Goal: Navigation & Orientation: Find specific page/section

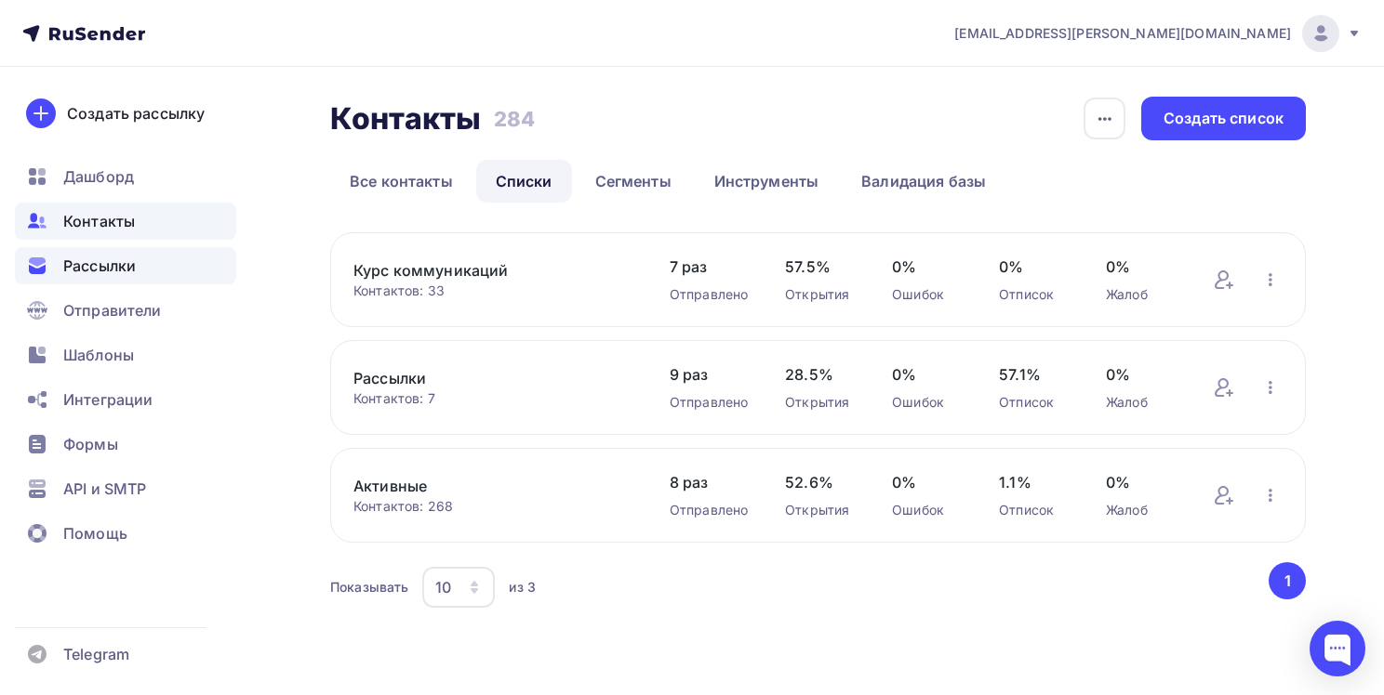
click at [124, 257] on span "Рассылки" at bounding box center [99, 266] width 73 height 22
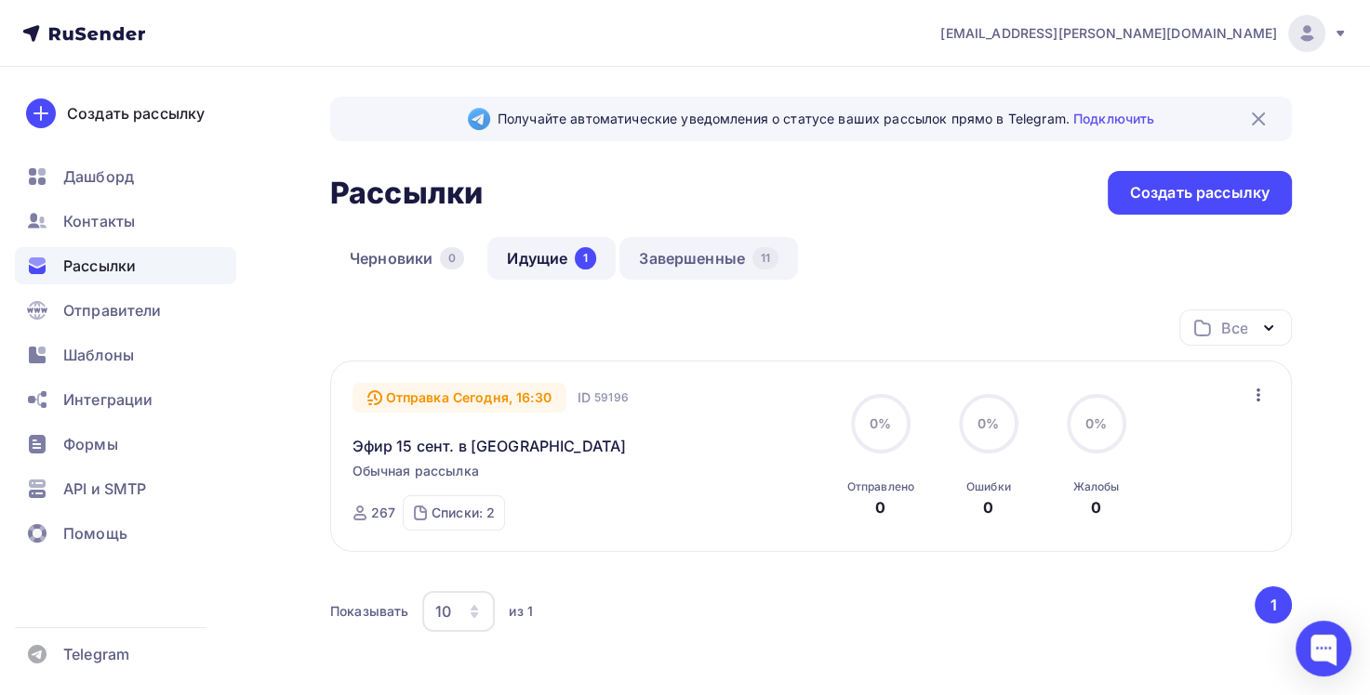
click at [735, 269] on link "Завершенные 11" at bounding box center [708, 258] width 179 height 43
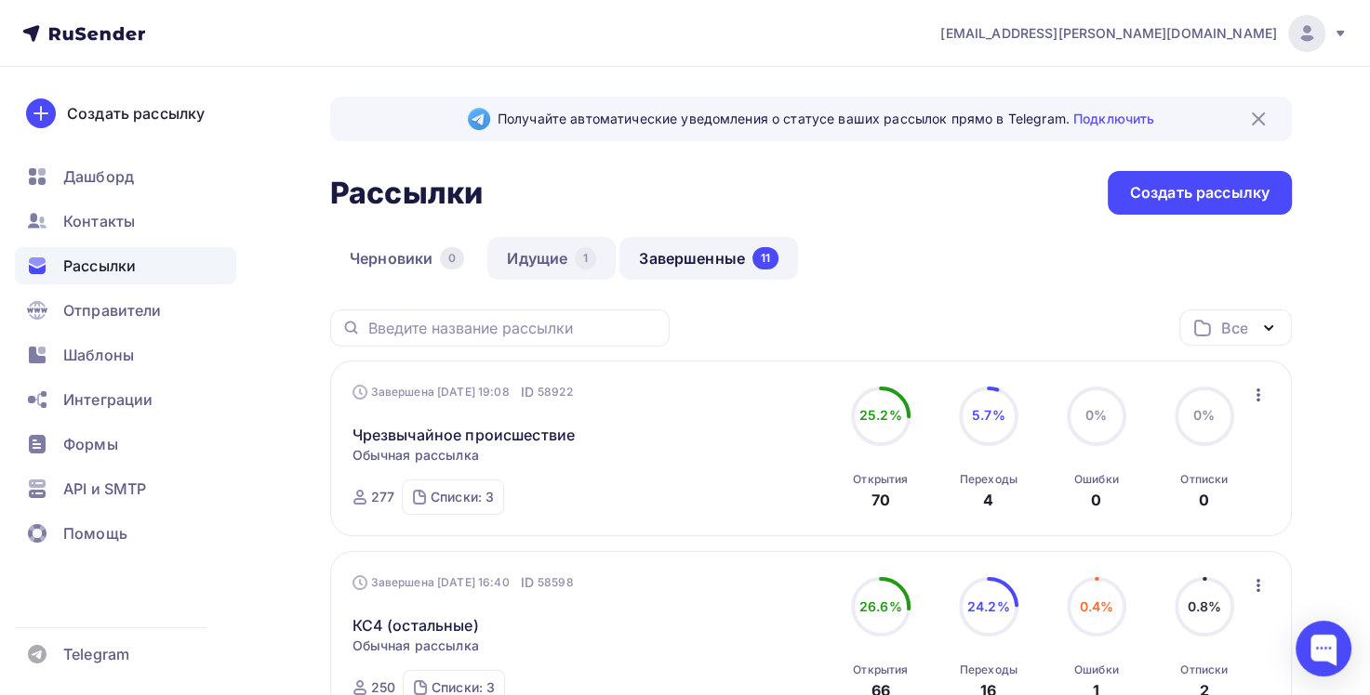
click at [539, 253] on link "Идущие 1" at bounding box center [551, 258] width 128 height 43
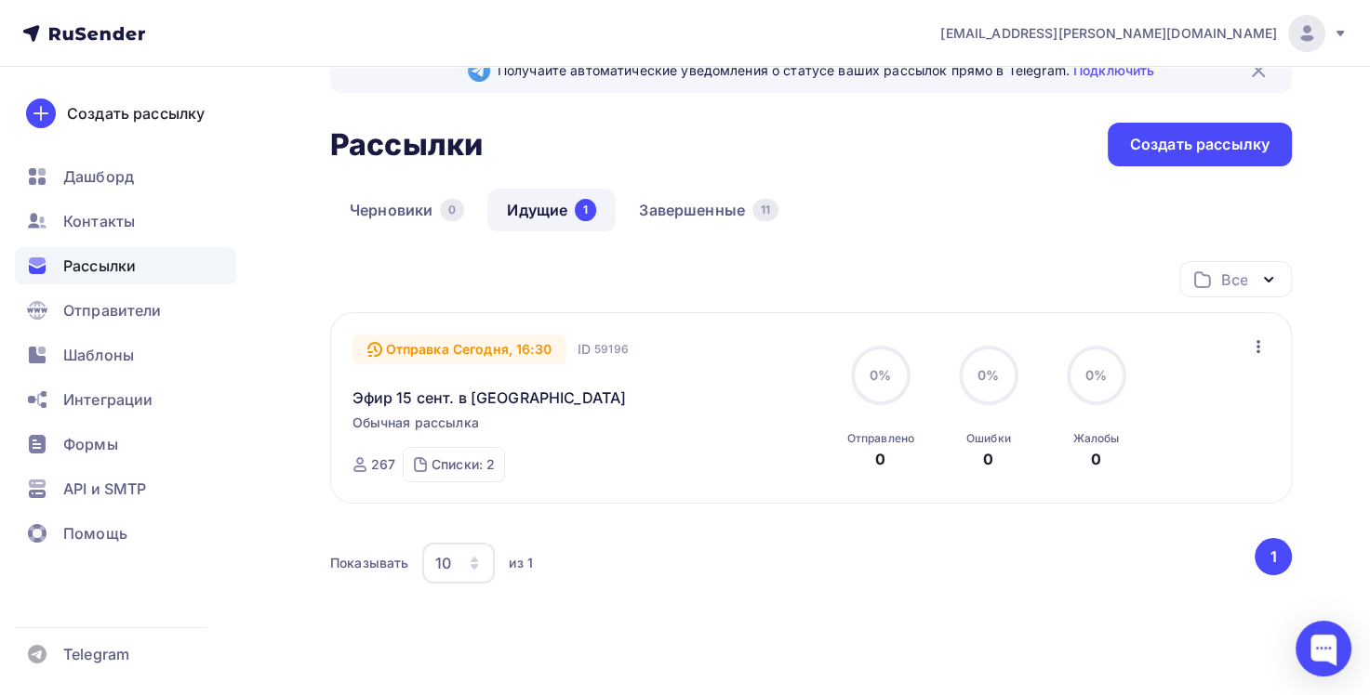
scroll to position [93, 0]
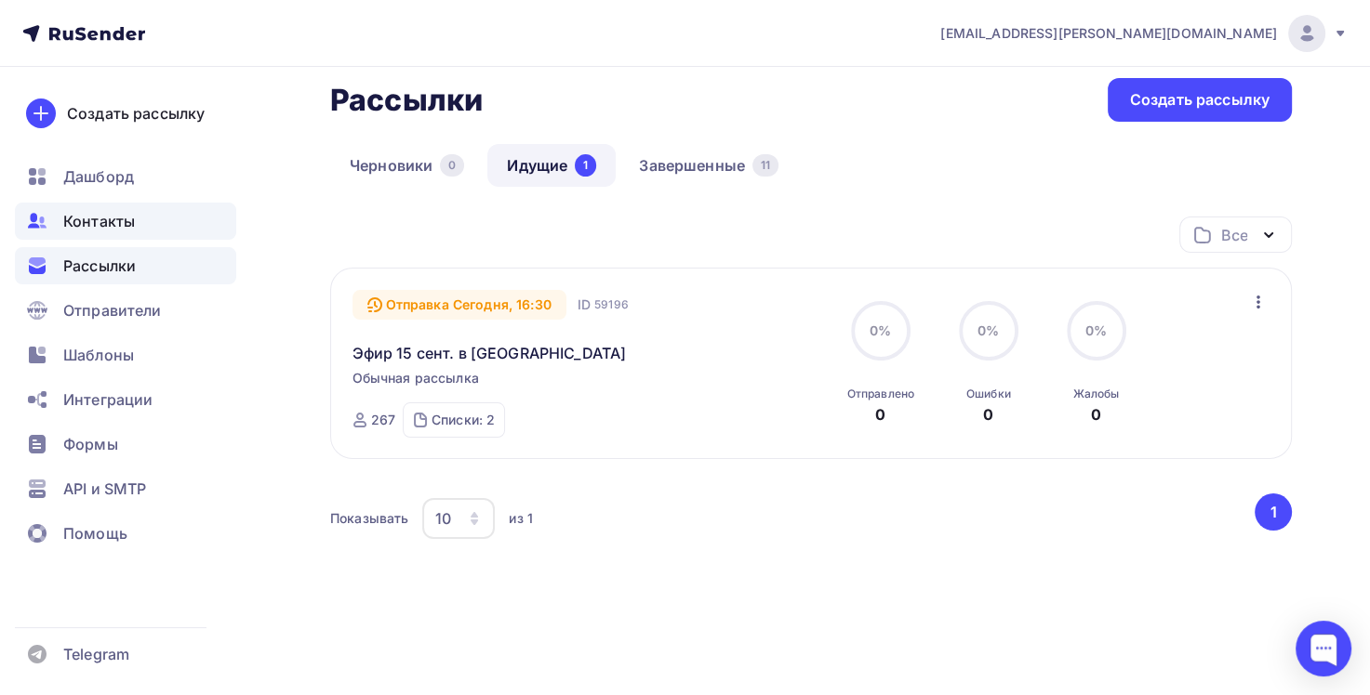
click at [104, 213] on span "Контакты" at bounding box center [99, 221] width 72 height 22
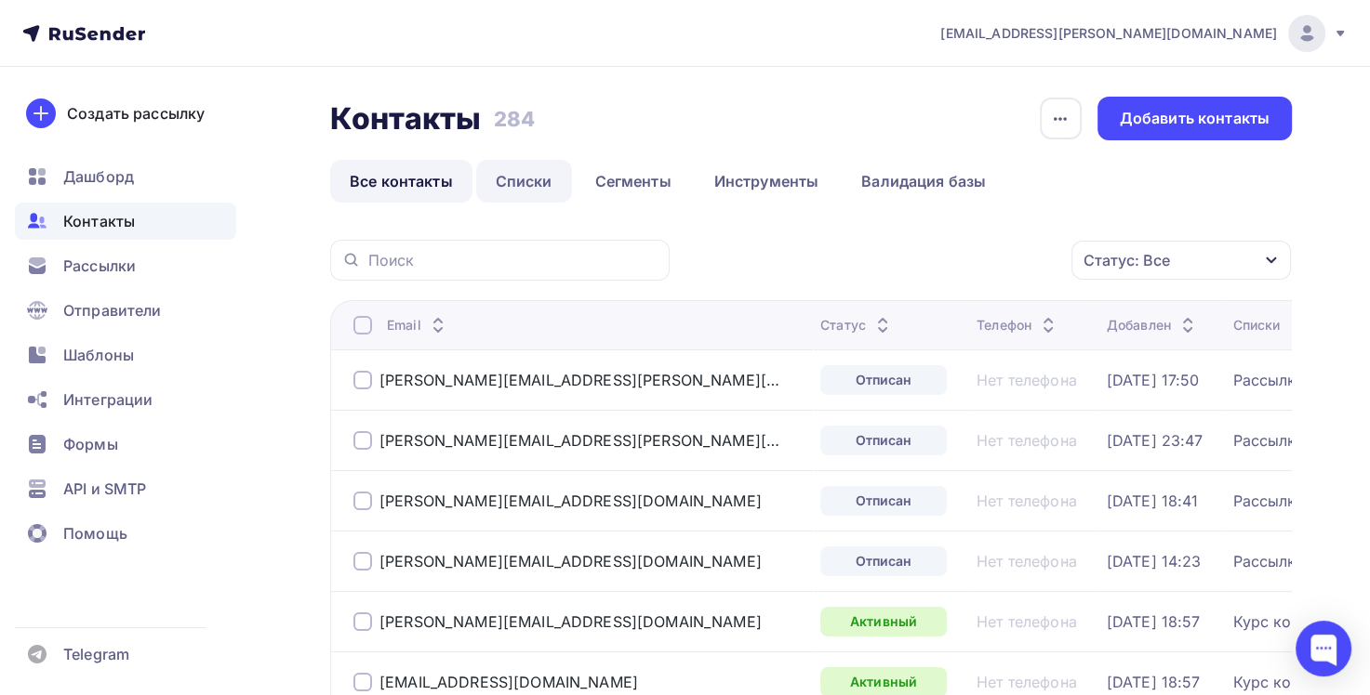
click at [517, 173] on link "Списки" at bounding box center [524, 181] width 96 height 43
